Goal: Transaction & Acquisition: Book appointment/travel/reservation

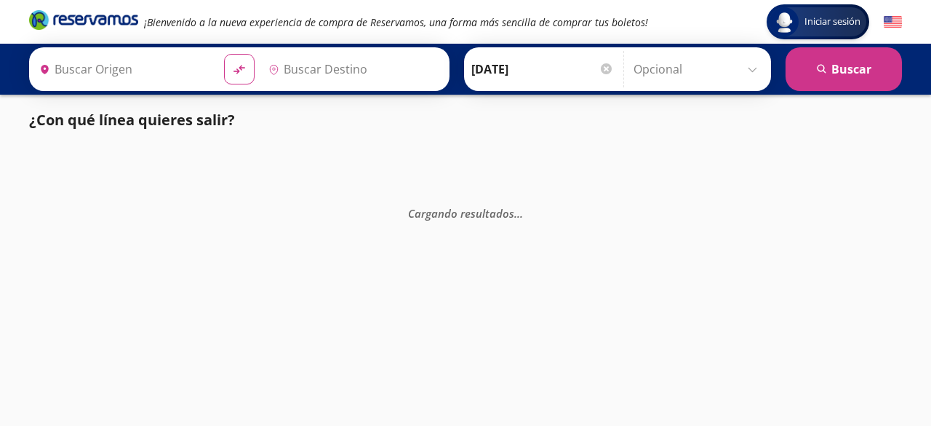
type input "[GEOGRAPHIC_DATA], [GEOGRAPHIC_DATA]"
type input "Central de Autobuses [GEOGRAPHIC_DATA], [GEOGRAPHIC_DATA]"
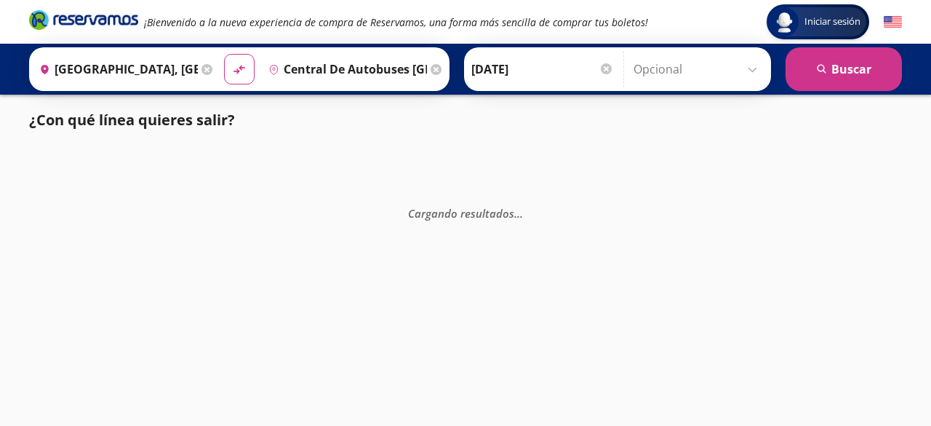
click at [201, 66] on icon at bounding box center [206, 69] width 11 height 11
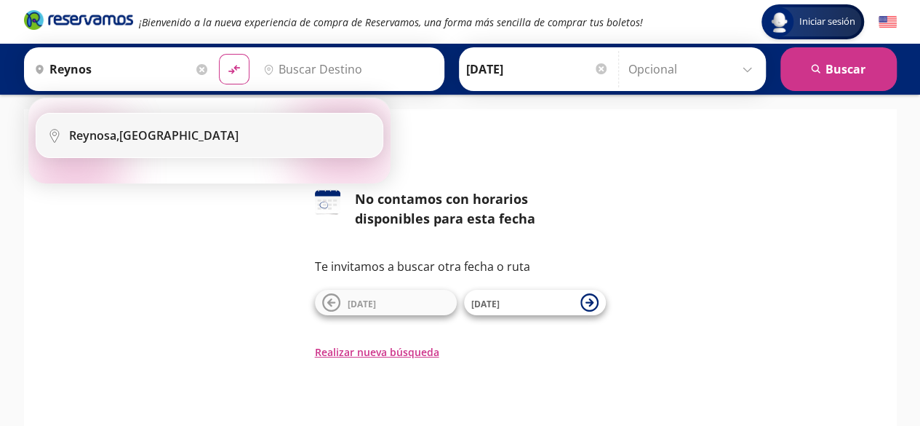
click at [150, 132] on div "[GEOGRAPHIC_DATA], [GEOGRAPHIC_DATA]" at bounding box center [153, 135] width 169 height 16
type input "[GEOGRAPHIC_DATA], [GEOGRAPHIC_DATA]"
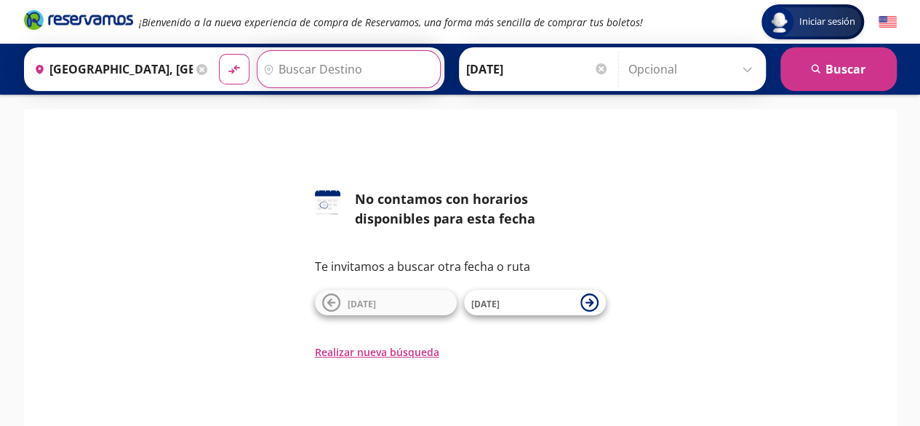
click at [318, 64] on input "Destino" at bounding box center [347, 69] width 179 height 36
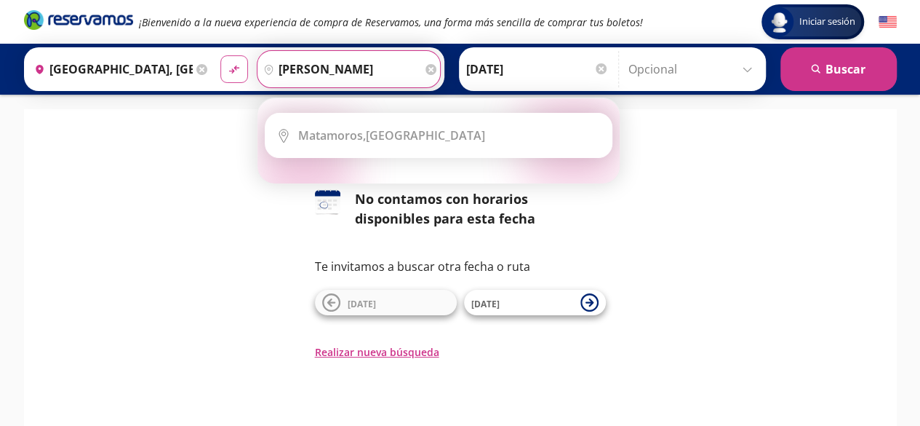
type input "[PERSON_NAME]"
click at [231, 62] on button "material-symbols:compare-arrows-rounded" at bounding box center [234, 69] width 28 height 28
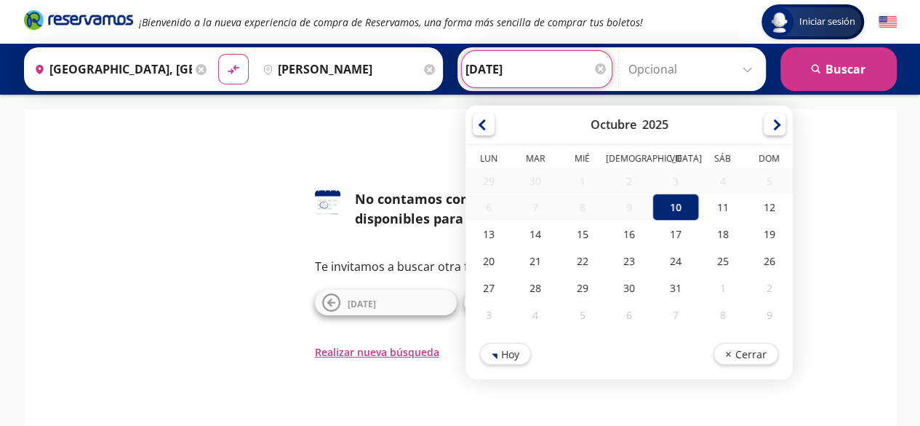
click at [482, 72] on input "[DATE]" at bounding box center [537, 69] width 143 height 36
click at [762, 255] on div "26" at bounding box center [769, 260] width 47 height 27
type input "[DATE]"
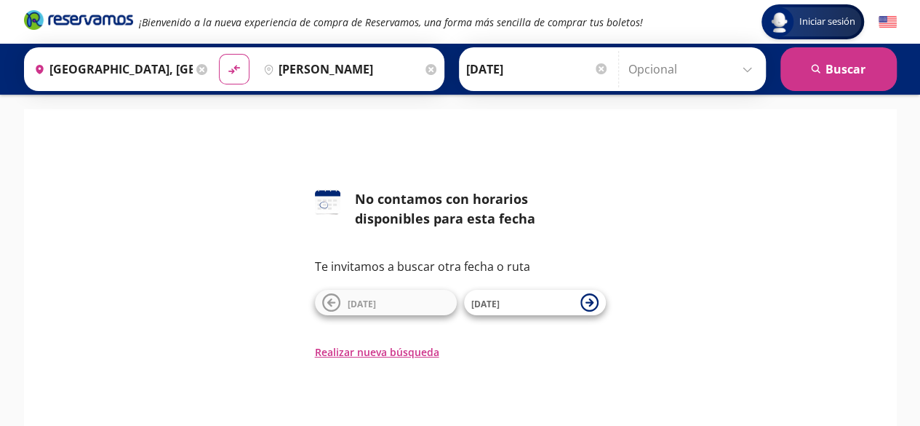
click at [655, 73] on input "Opcional" at bounding box center [694, 69] width 130 height 36
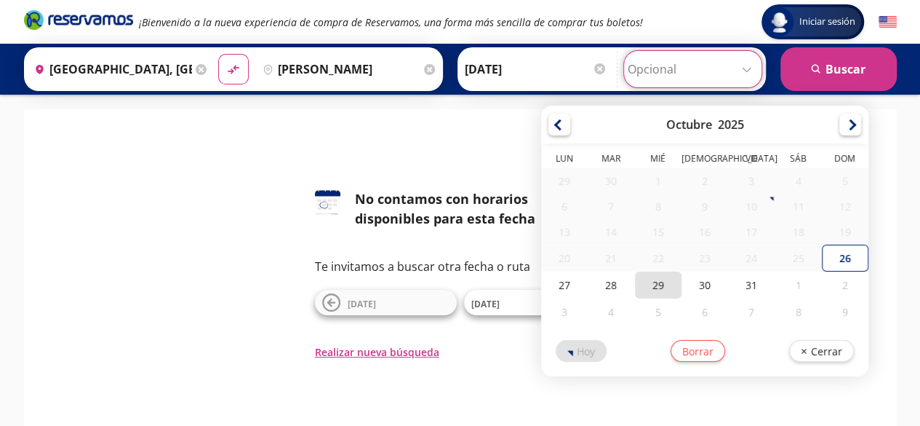
click at [654, 277] on div "29" at bounding box center [658, 284] width 47 height 27
type input "[DATE]"
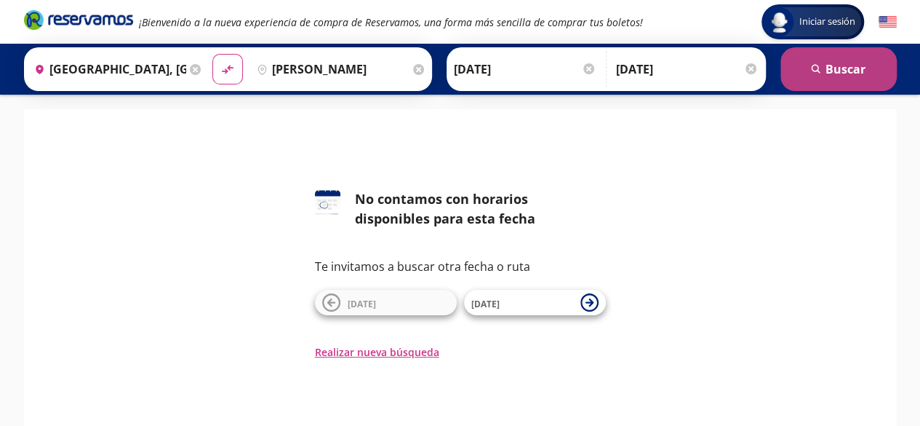
click at [823, 69] on button "search [GEOGRAPHIC_DATA]" at bounding box center [839, 69] width 116 height 44
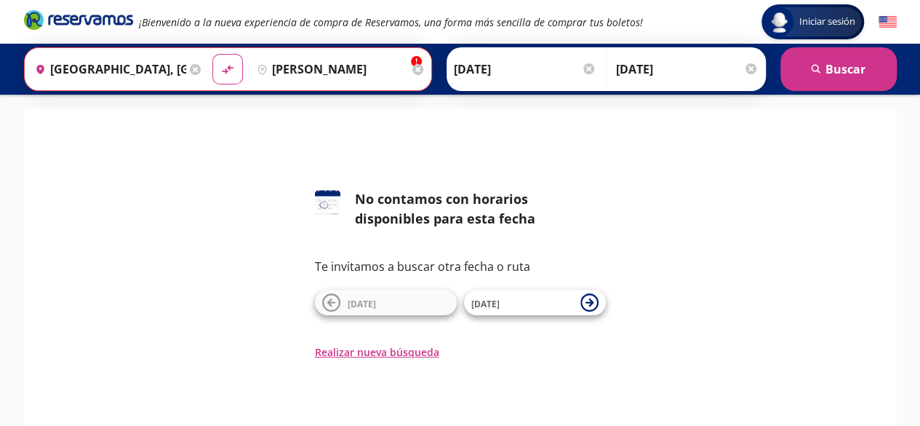
click at [331, 75] on input "[PERSON_NAME]" at bounding box center [330, 69] width 158 height 36
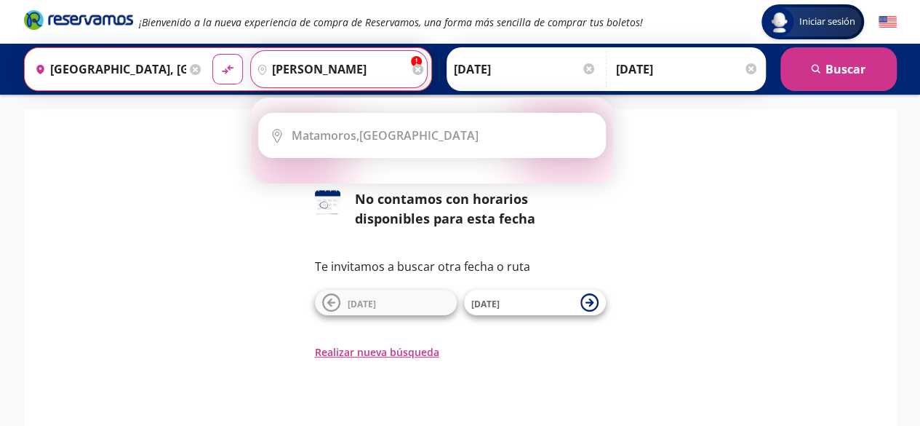
click at [338, 71] on input "[PERSON_NAME]" at bounding box center [330, 69] width 158 height 36
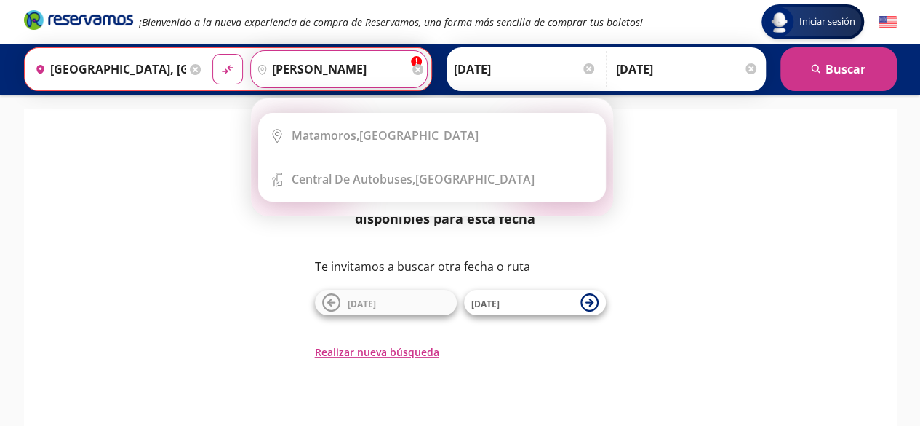
type input "[PERSON_NAME]"
